Goal: Task Accomplishment & Management: Complete application form

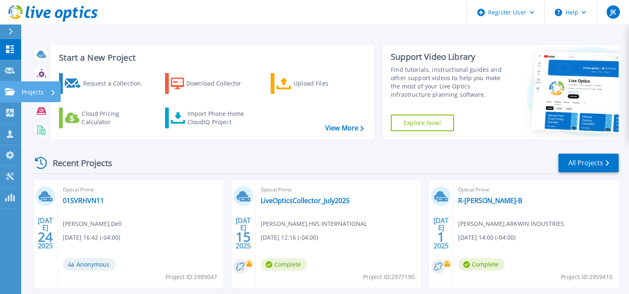
click at [5, 90] on link "Projects Projects" at bounding box center [10, 91] width 21 height 21
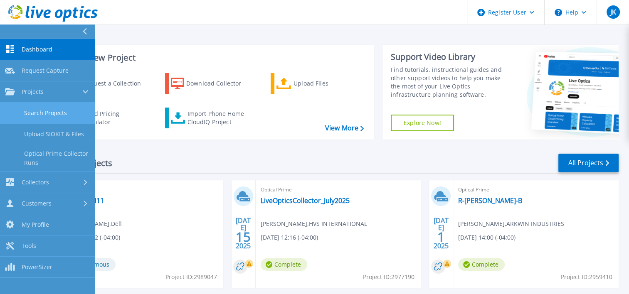
click at [50, 113] on link "Search Projects" at bounding box center [47, 113] width 95 height 21
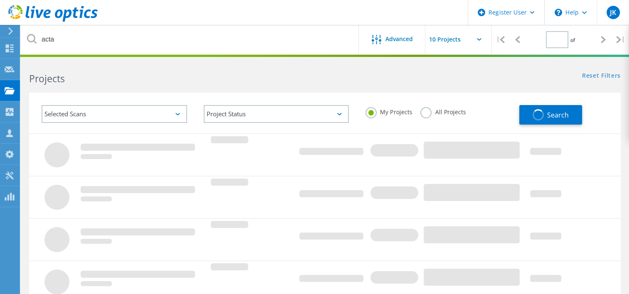
type input "1"
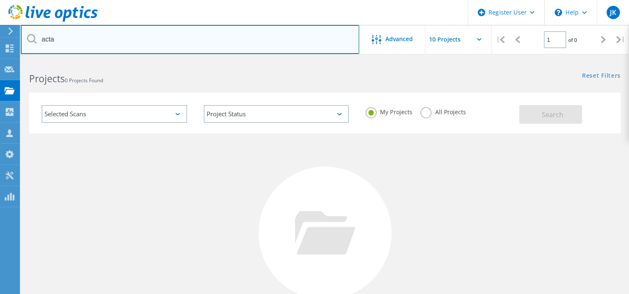
drag, startPoint x: 102, startPoint y: 38, endPoint x: 23, endPoint y: 41, distance: 78.6
click at [23, 41] on input "acta" at bounding box center [190, 39] width 338 height 29
type input "l"
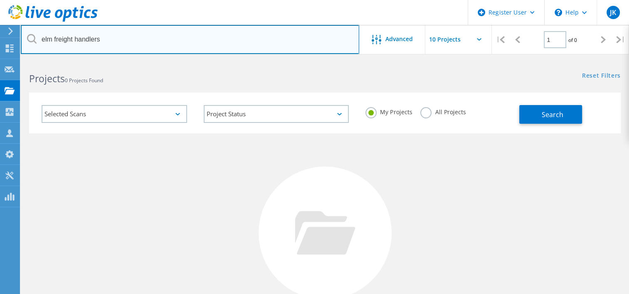
type input "elm freight handlers"
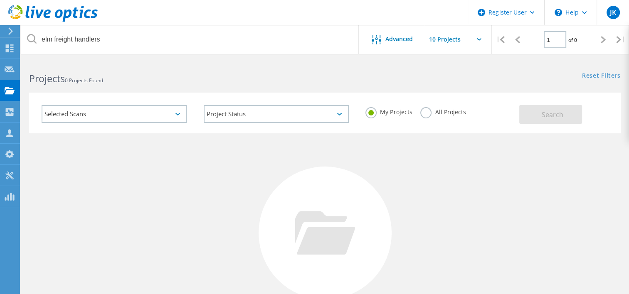
click at [429, 110] on label "All Projects" at bounding box center [442, 111] width 45 height 8
click at [0, 0] on input "All Projects" at bounding box center [0, 0] width 0 height 0
click at [534, 108] on button "Search" at bounding box center [550, 114] width 63 height 19
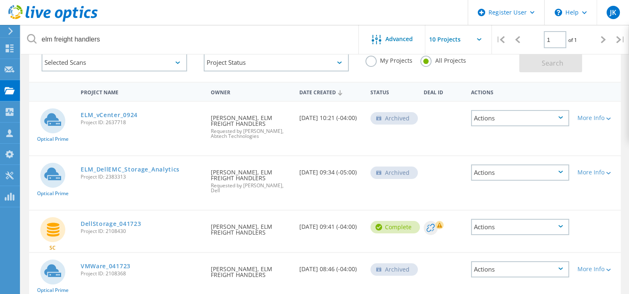
scroll to position [49, 0]
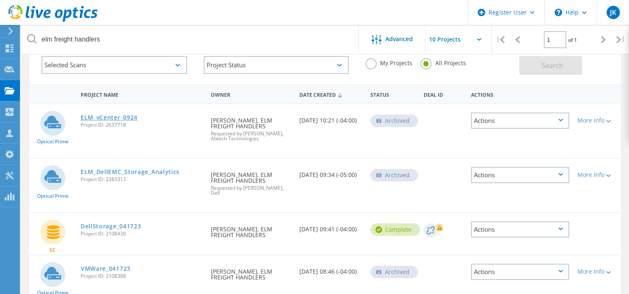
click at [107, 116] on link "ELM_vCenter_0924" at bounding box center [109, 118] width 57 height 6
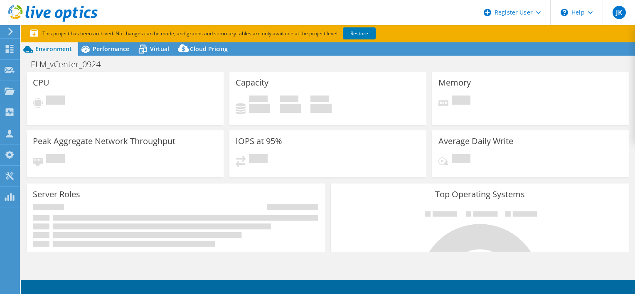
select select "USD"
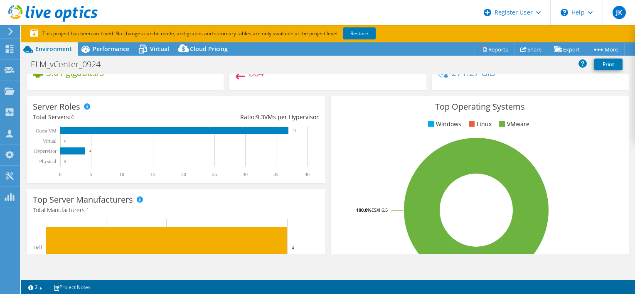
scroll to position [50, 0]
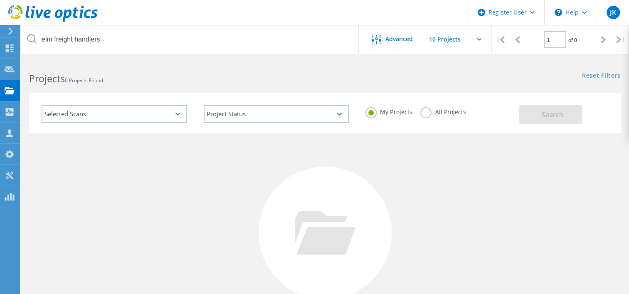
click at [436, 111] on label "All Projects" at bounding box center [442, 111] width 45 height 8
click at [0, 0] on input "All Projects" at bounding box center [0, 0] width 0 height 0
click at [528, 110] on button "Search" at bounding box center [550, 114] width 63 height 19
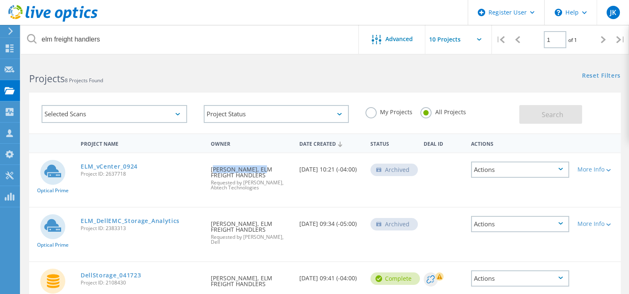
drag, startPoint x: 257, startPoint y: 168, endPoint x: 208, endPoint y: 167, distance: 49.1
click at [208, 167] on div "Requested By [PERSON_NAME], ELM FREIGHT HANDLERS Requested by [PERSON_NAME], Ab…" at bounding box center [251, 175] width 89 height 45
copy div "[PERSON_NAME]"
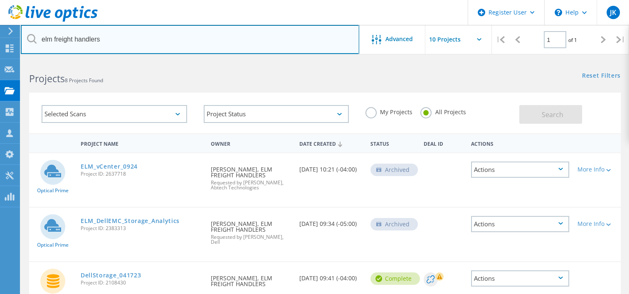
drag, startPoint x: 121, startPoint y: 39, endPoint x: 30, endPoint y: 48, distance: 91.5
click at [30, 48] on input "elm freight handlers" at bounding box center [190, 39] width 338 height 29
paste input "[PERSON_NAME]"
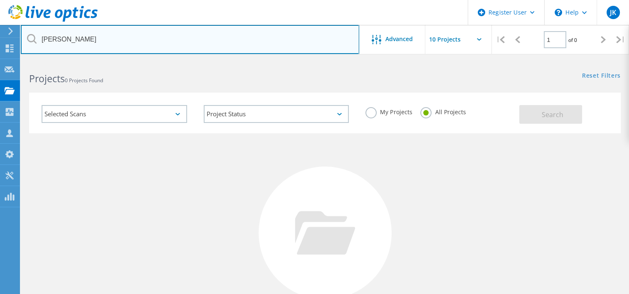
drag, startPoint x: 119, startPoint y: 40, endPoint x: -2, endPoint y: 35, distance: 120.6
click at [0, 35] on html "Register User \n Help Explore Helpful Articles Contact Support JK Dell User Jul…" at bounding box center [314, 191] width 629 height 383
paste input "[EMAIL_ADDRESS][DOMAIN_NAME]"
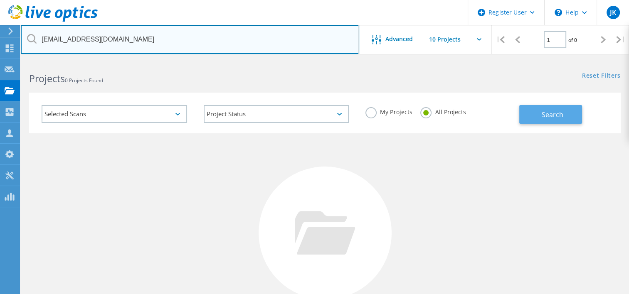
type input "jdecatur@elmlogistics.com"
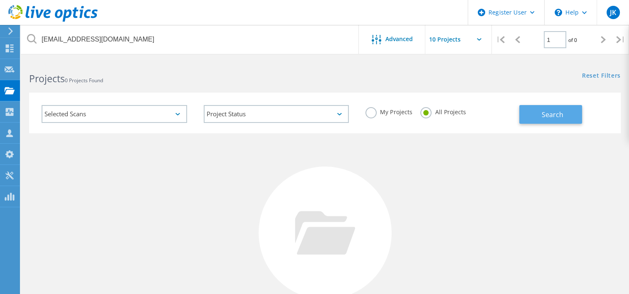
click at [562, 109] on button "Search" at bounding box center [550, 114] width 63 height 19
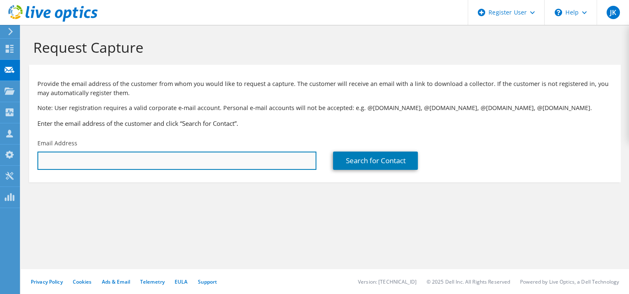
click at [82, 155] on input "text" at bounding box center [176, 161] width 279 height 18
paste input "jdecatur@elmlogistics.com"
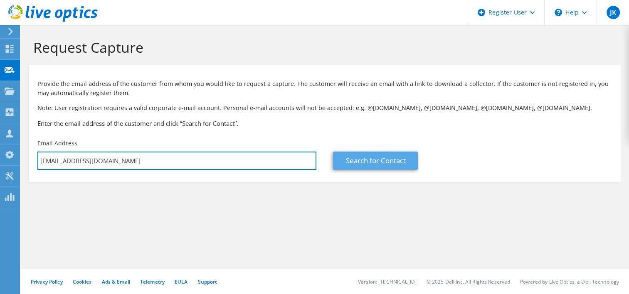
type input "jdecatur@elmlogistics.com"
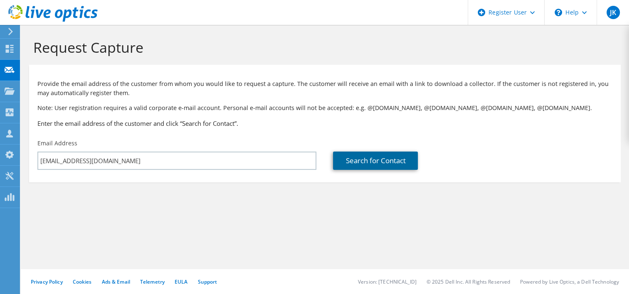
click at [374, 160] on link "Search for Contact" at bounding box center [375, 161] width 85 height 18
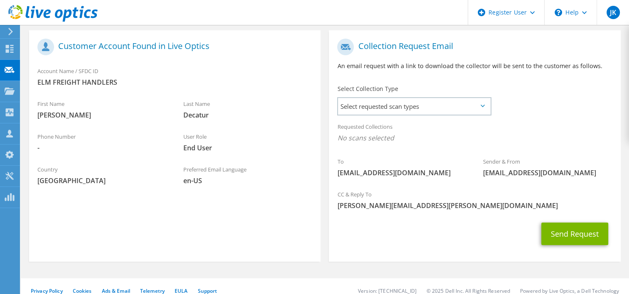
scroll to position [160, 0]
click at [380, 102] on span "Select requested scan types" at bounding box center [414, 107] width 152 height 17
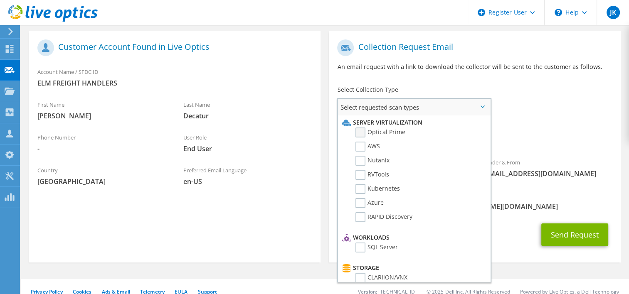
click at [361, 130] on label "Optical Prime" at bounding box center [380, 133] width 50 height 10
click at [0, 0] on input "Optical Prime" at bounding box center [0, 0] width 0 height 0
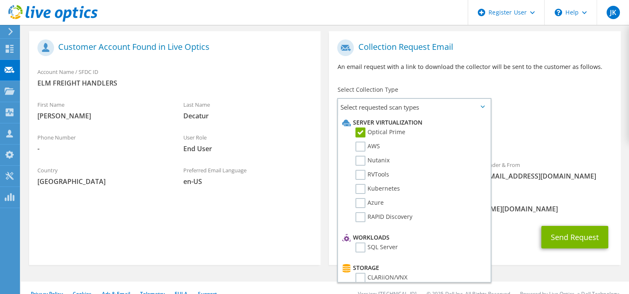
click at [535, 124] on div "Requested Collections No scans selected Optical Prime" at bounding box center [474, 135] width 291 height 33
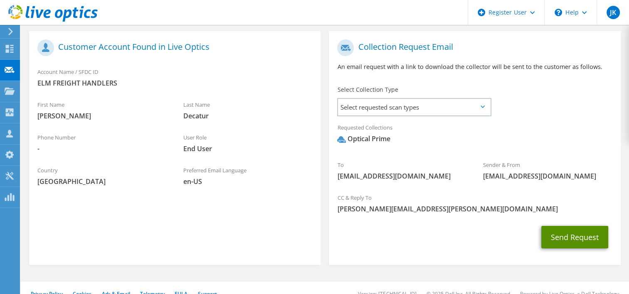
click at [590, 229] on button "Send Request" at bounding box center [574, 237] width 67 height 22
